Goal: Task Accomplishment & Management: Use online tool/utility

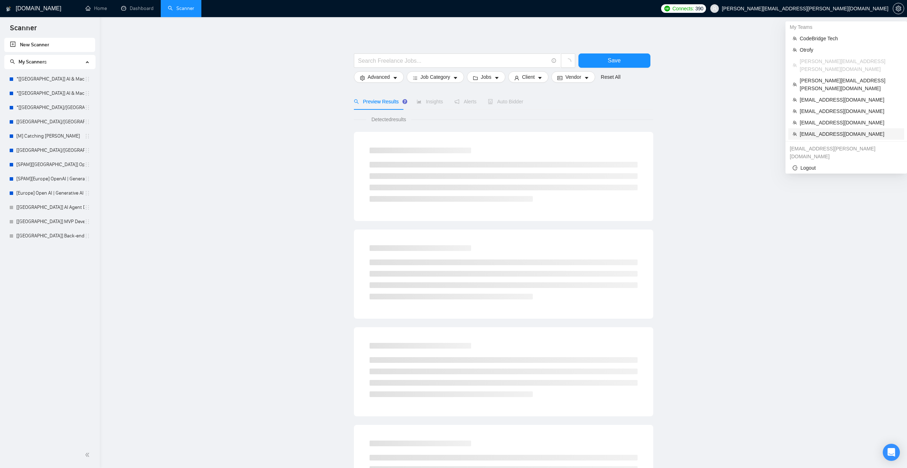
click at [827, 130] on span "digitalcollaborativellc@gmail.com" at bounding box center [850, 134] width 100 height 8
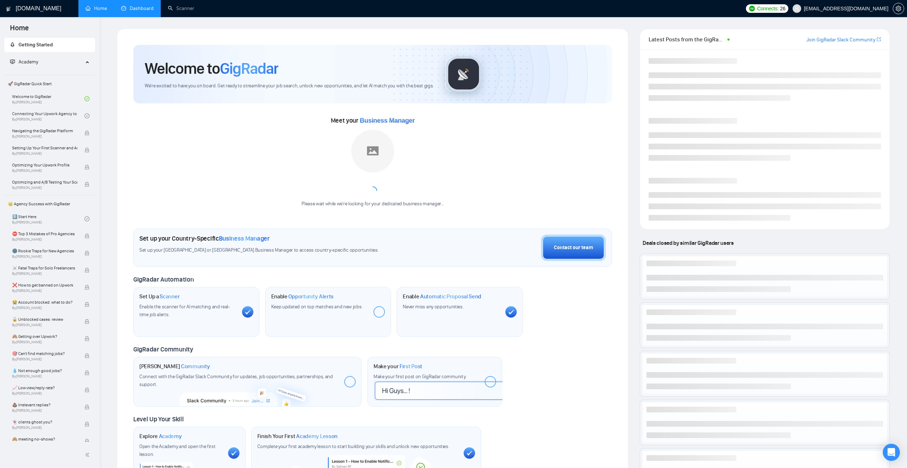
click at [138, 11] on link "Dashboard" at bounding box center [137, 8] width 32 height 6
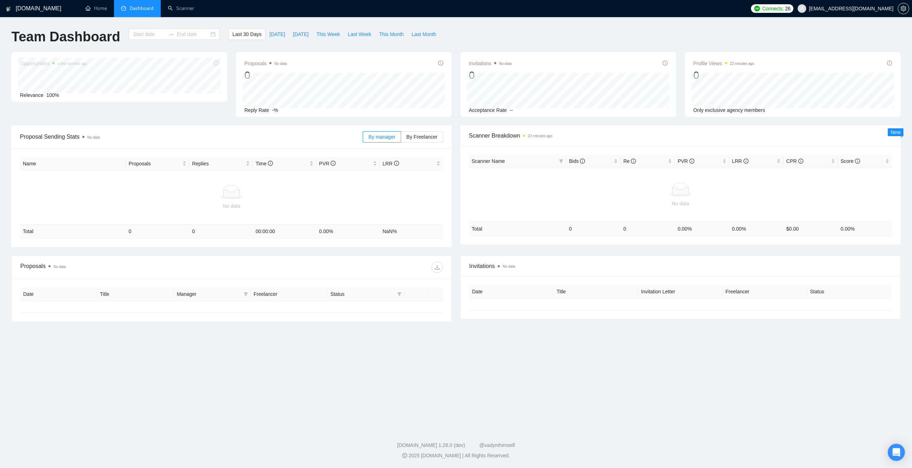
type input "2025-07-15"
type input "2025-08-14"
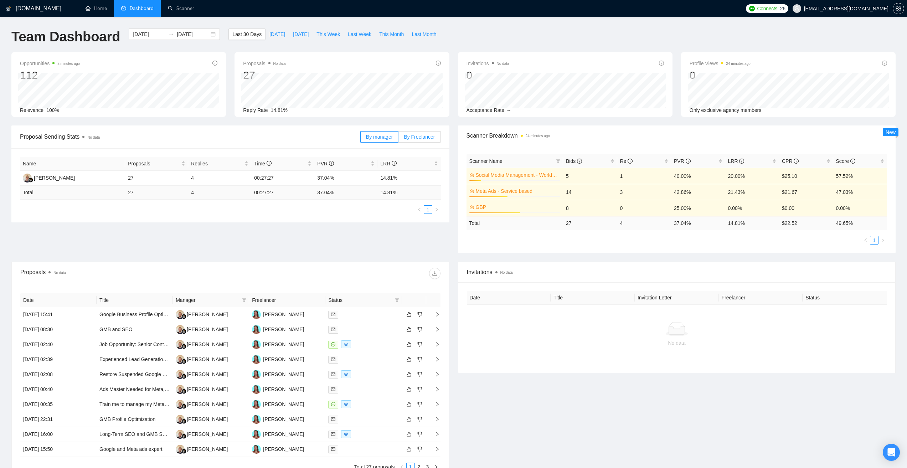
click at [430, 139] on span "By Freelancer" at bounding box center [419, 137] width 31 height 6
click at [398, 139] on input "By Freelancer" at bounding box center [398, 139] width 0 height 0
click at [377, 136] on span "By manager" at bounding box center [379, 137] width 27 height 6
click at [361, 139] on input "By manager" at bounding box center [361, 139] width 0 height 0
click at [186, 6] on link "Scanner" at bounding box center [181, 8] width 26 height 6
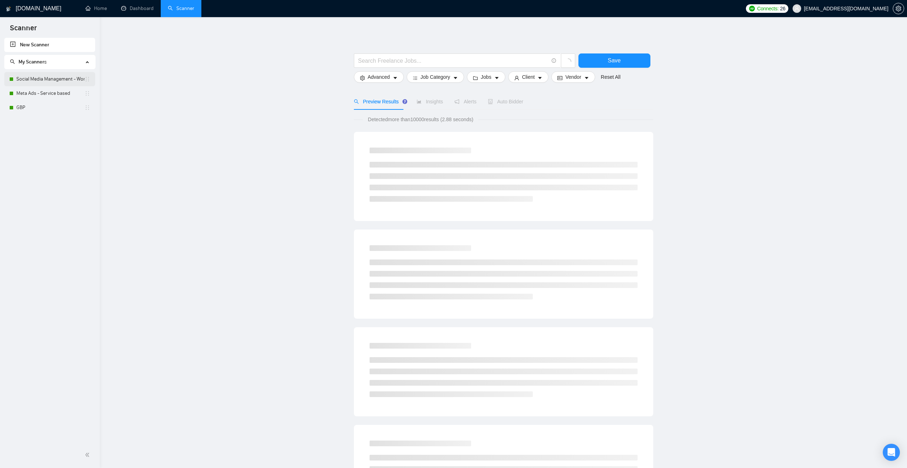
click at [32, 75] on link "Social Media Management - Worldwide" at bounding box center [50, 79] width 68 height 14
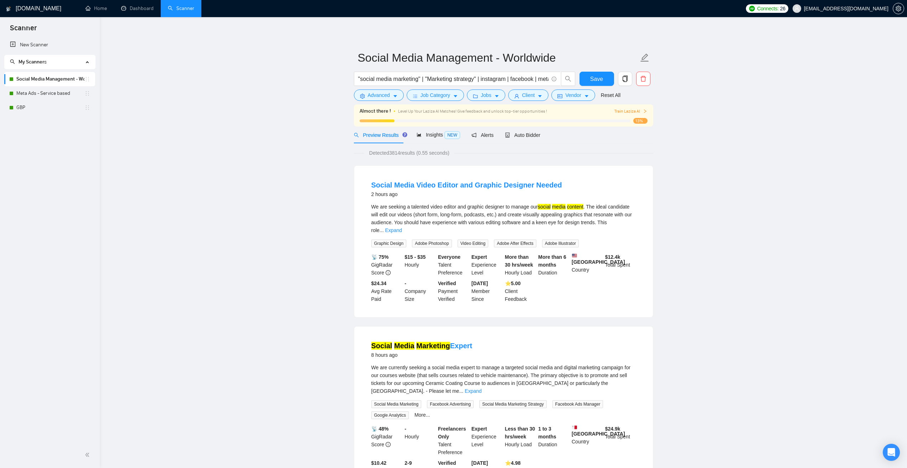
click at [519, 136] on span "Auto Bidder" at bounding box center [522, 135] width 35 height 6
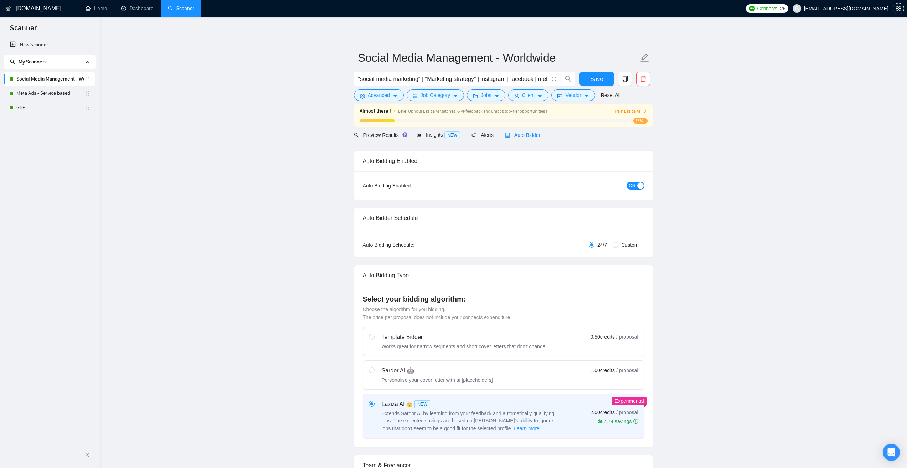
checkbox input "true"
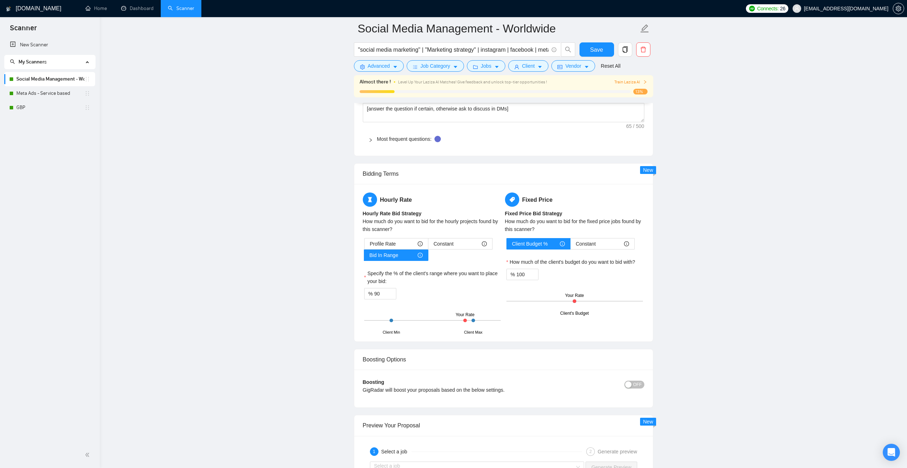
scroll to position [1069, 0]
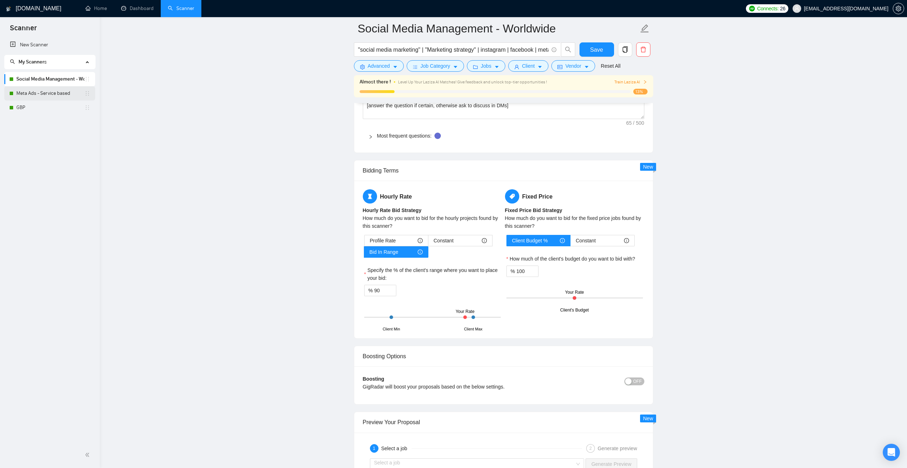
click at [33, 91] on link "Meta Ads - Service based" at bounding box center [50, 93] width 68 height 14
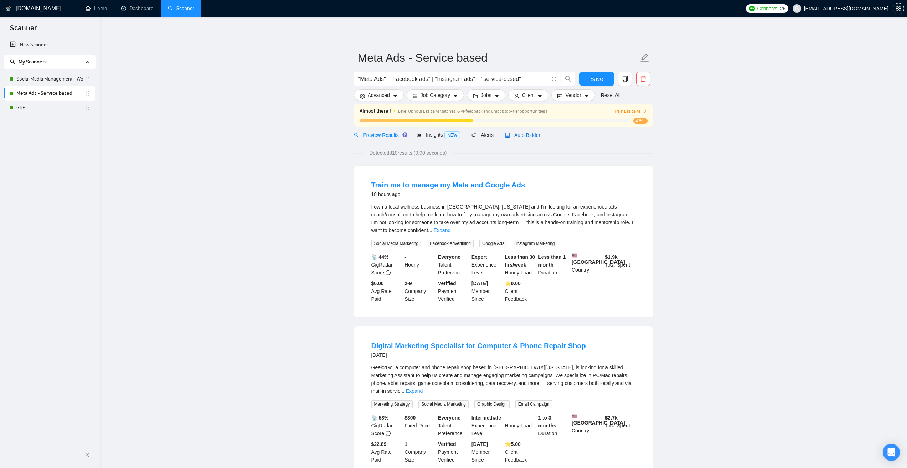
click at [524, 135] on span "Auto Bidder" at bounding box center [522, 135] width 35 height 6
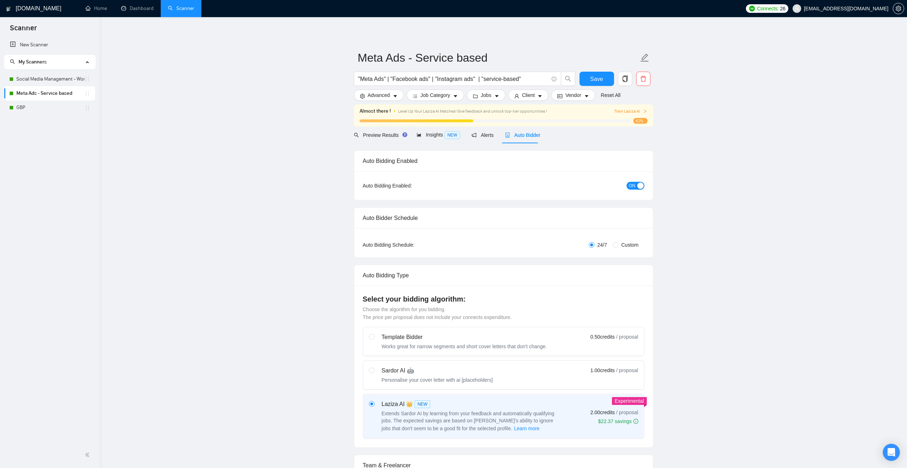
checkbox input "true"
drag, startPoint x: 65, startPoint y: 76, endPoint x: 382, endPoint y: 141, distance: 323.7
click at [65, 76] on link "Social Media Management - Worldwide" at bounding box center [50, 79] width 68 height 14
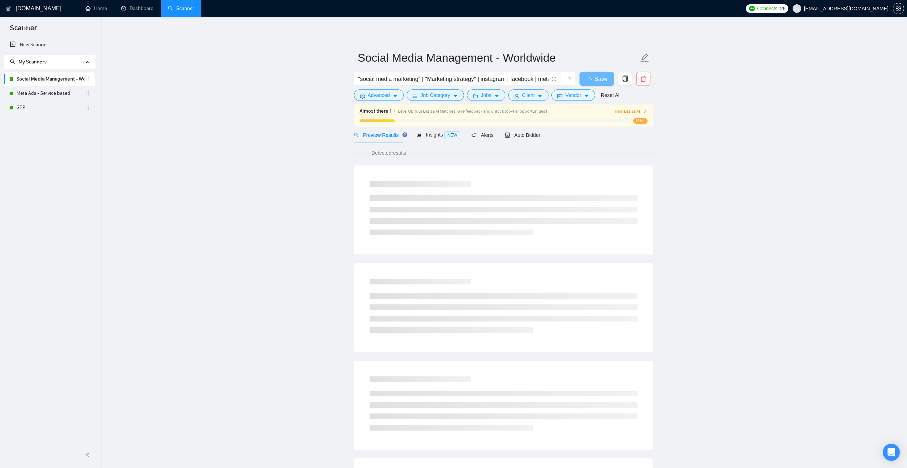
click at [381, 134] on span "Preview Results" at bounding box center [379, 135] width 51 height 6
click at [782, 301] on main "Social Media Management - Worldwide "social media marketing" | "Marketing strat…" at bounding box center [503, 337] width 784 height 616
